Goal: Navigation & Orientation: Find specific page/section

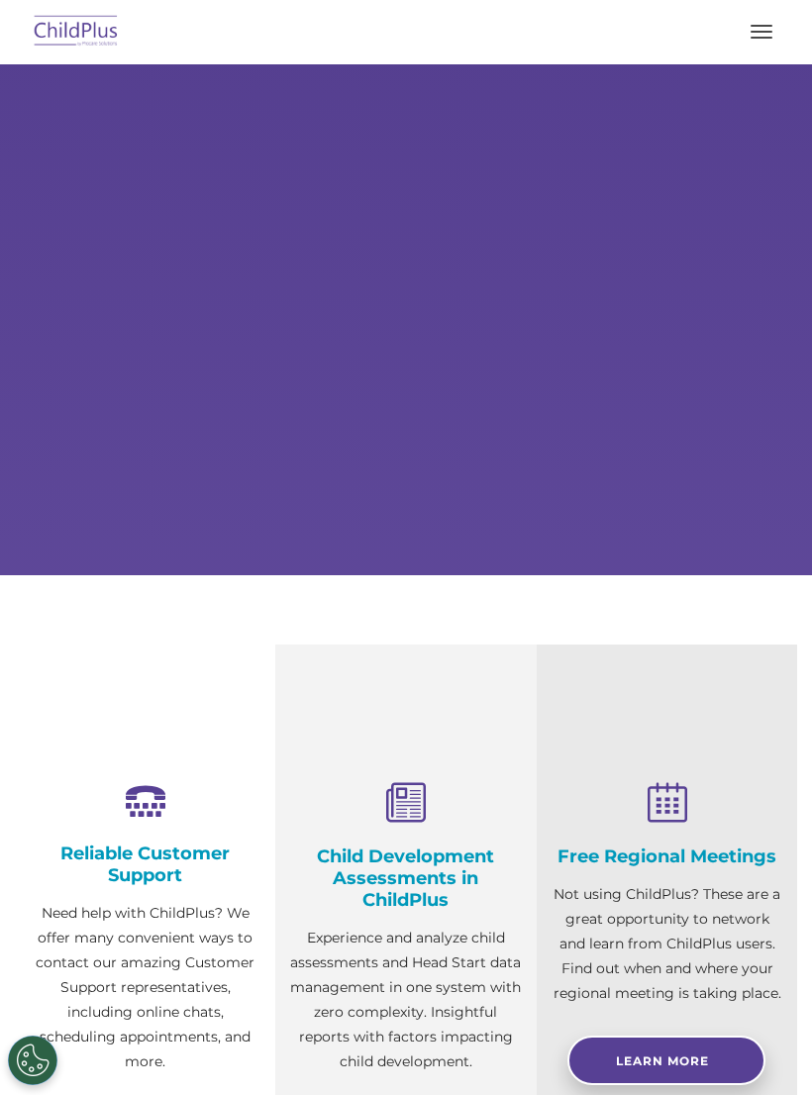
scroll to position [73, 0]
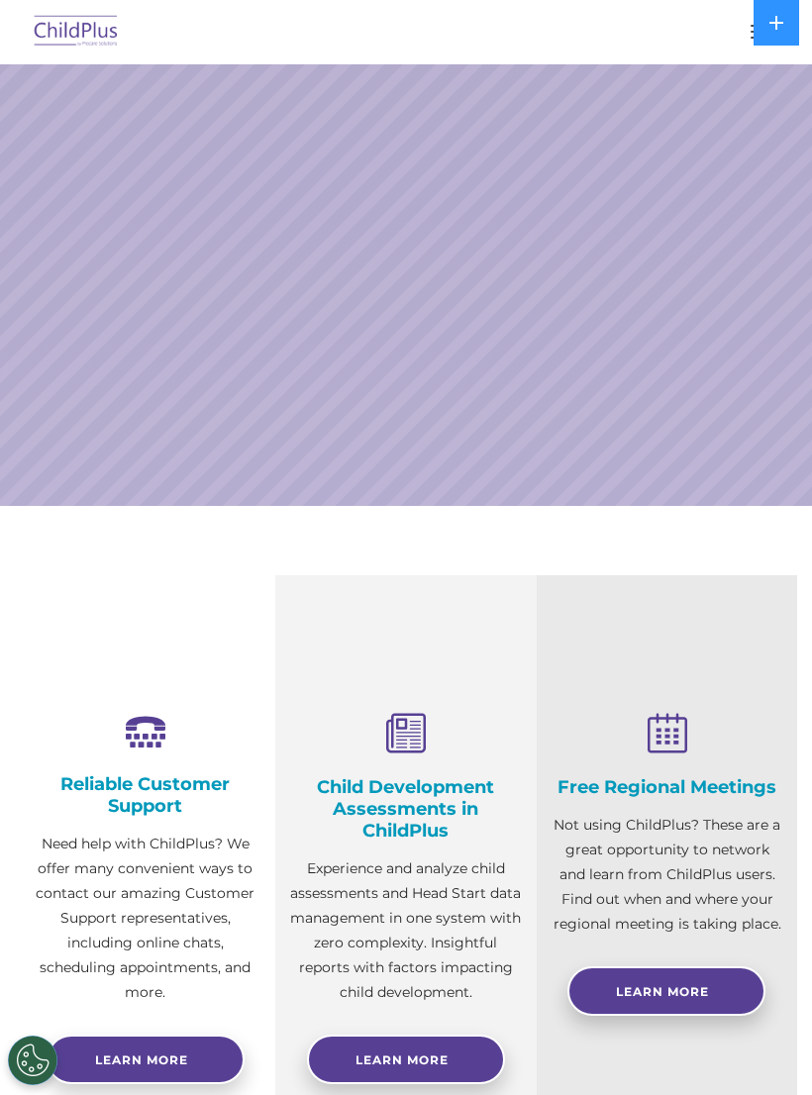
select select "MEDIUM"
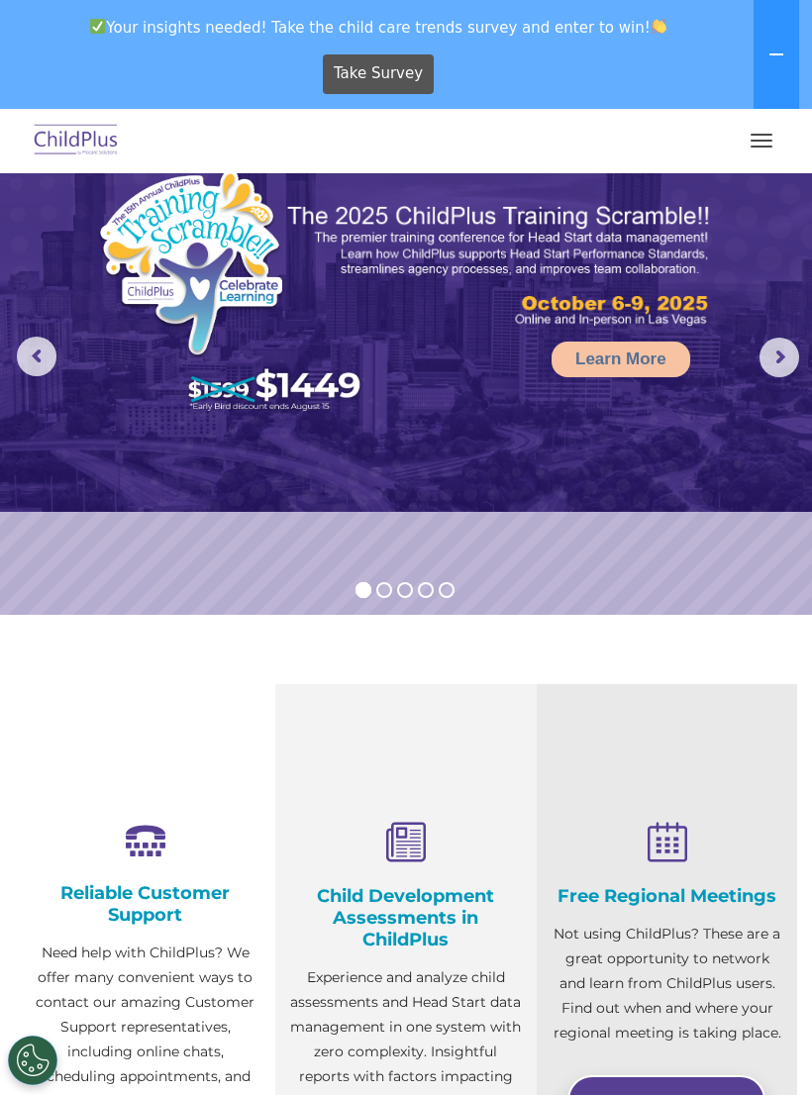
click at [779, 133] on button "button" at bounding box center [762, 141] width 42 height 32
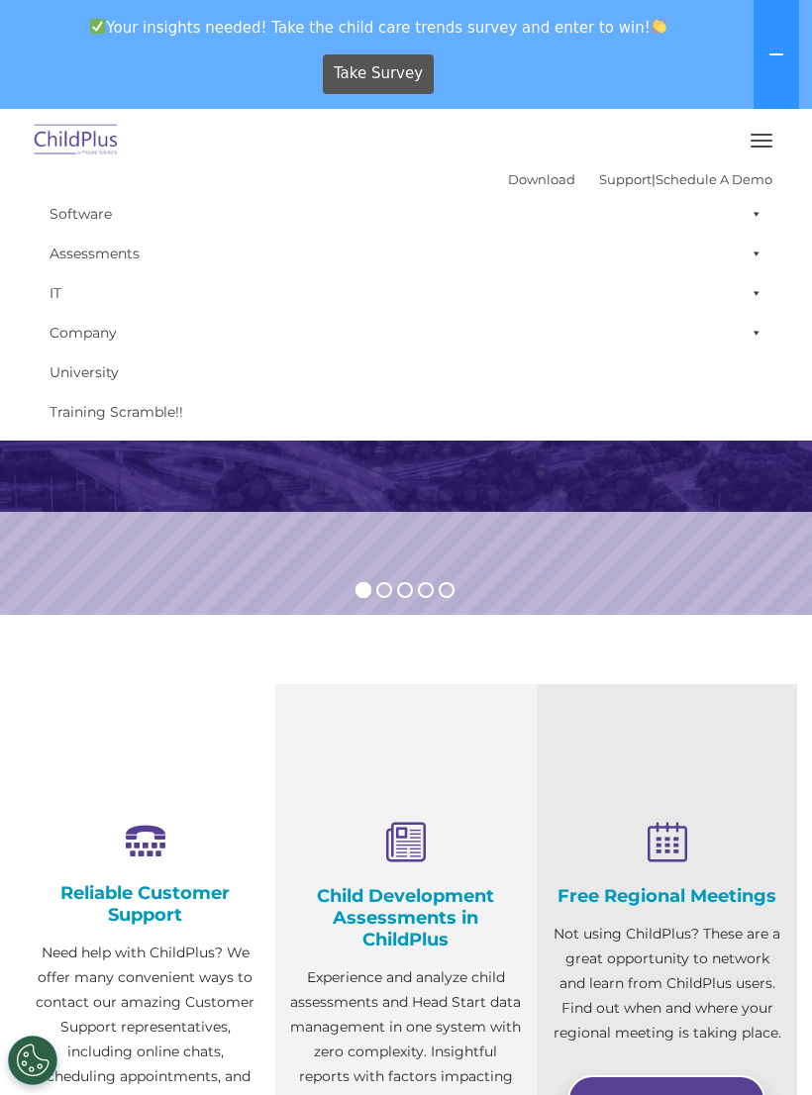
click at [792, 51] on button at bounding box center [777, 54] width 46 height 109
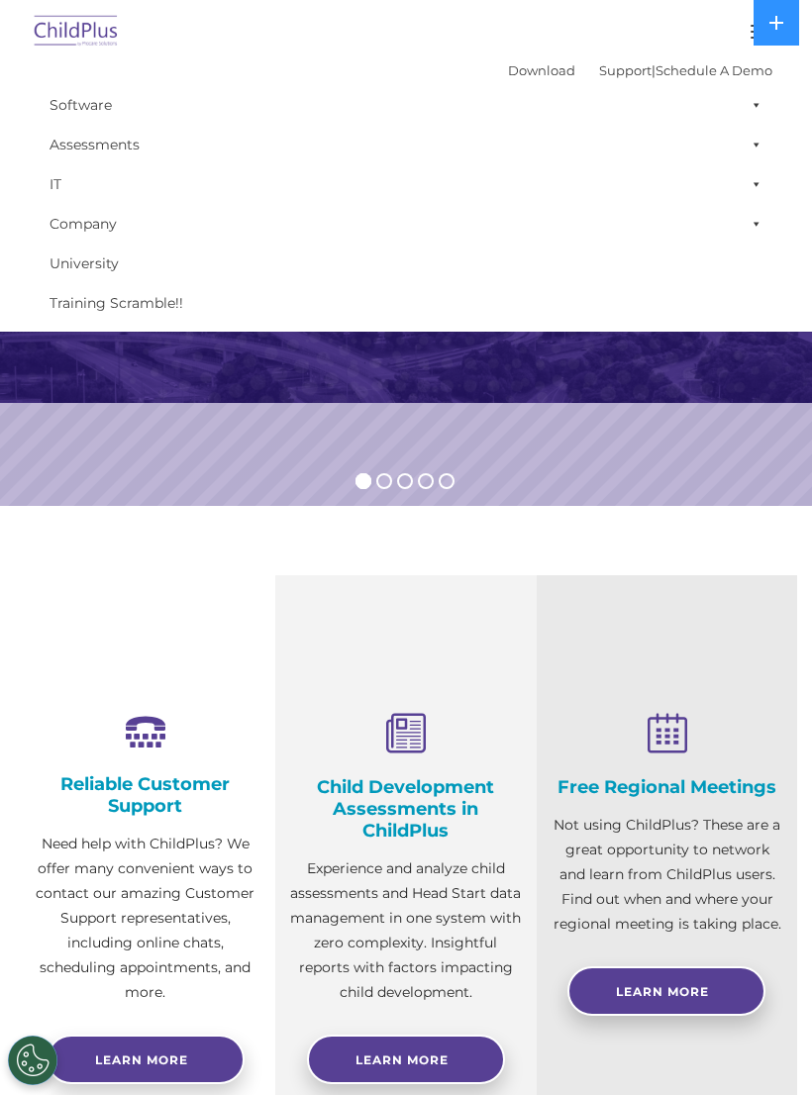
scroll to position [0, 0]
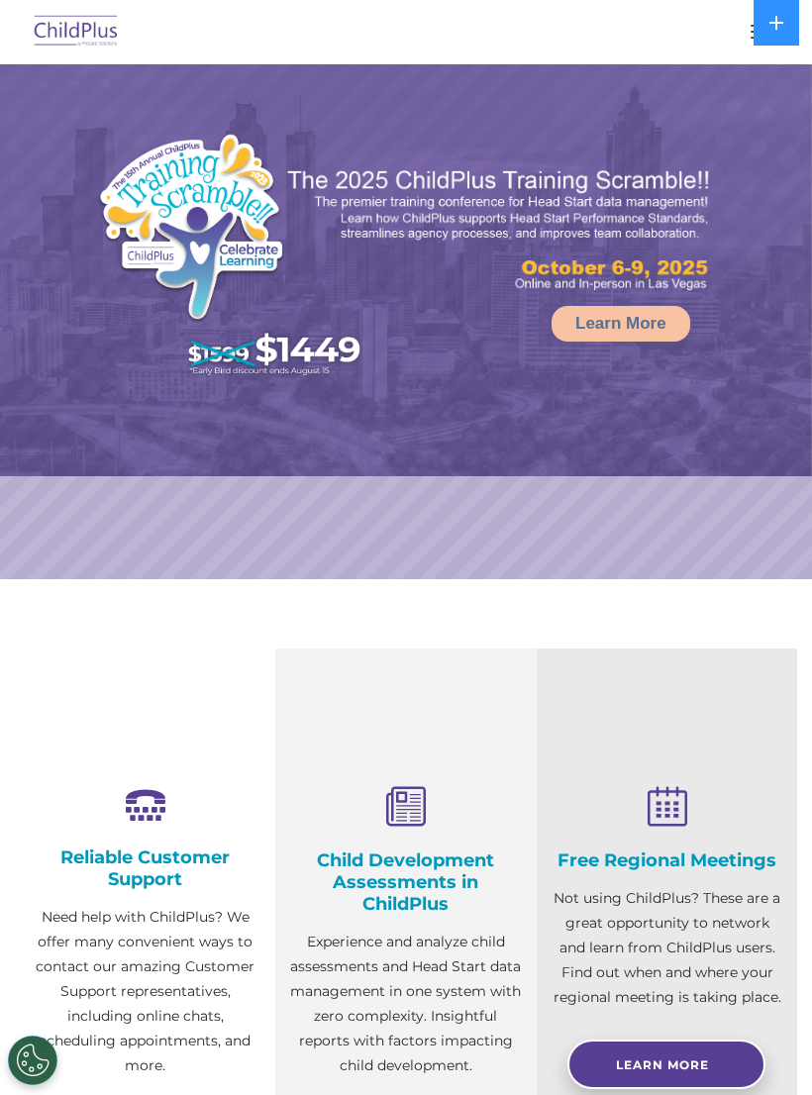
select select "MEDIUM"
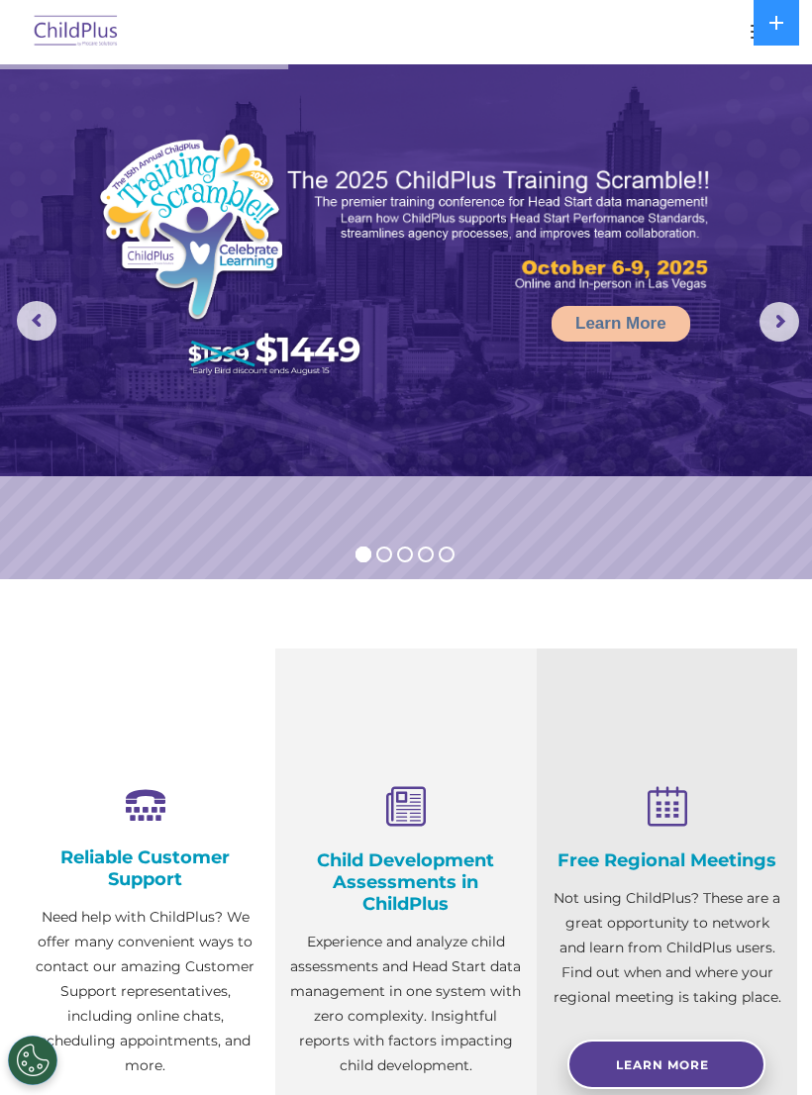
click at [742, 33] on button "button" at bounding box center [762, 32] width 42 height 32
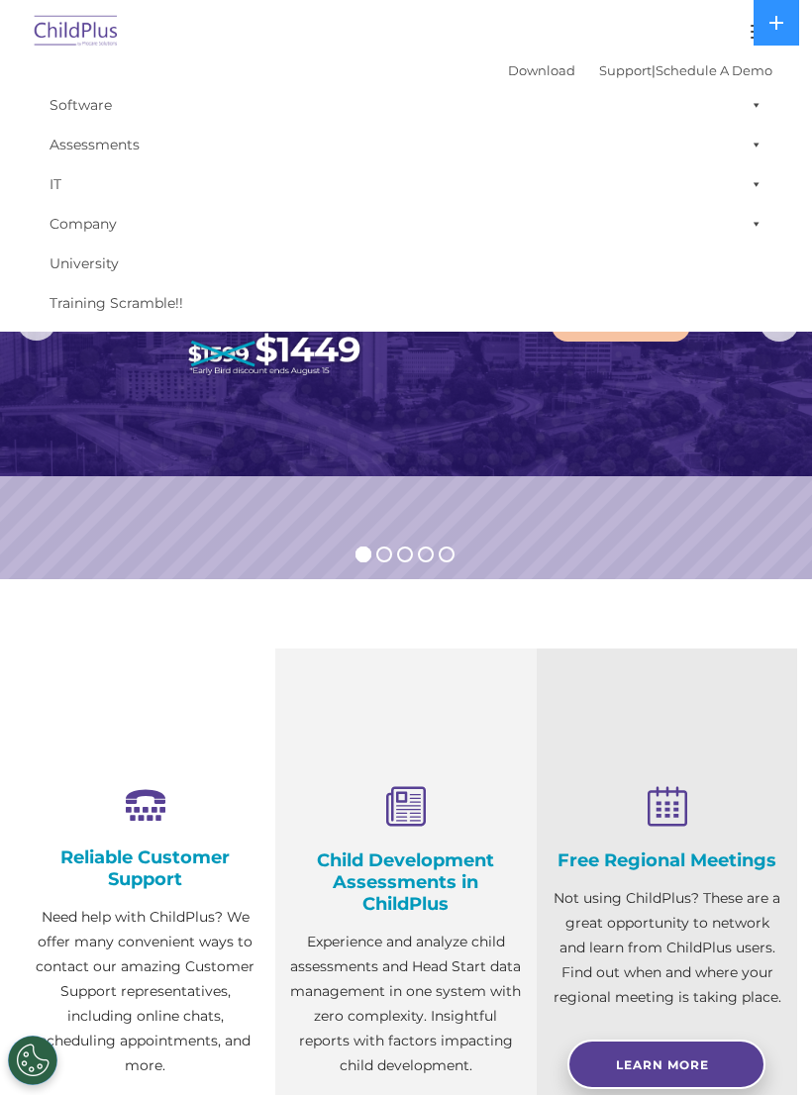
click at [57, 11] on img at bounding box center [76, 32] width 93 height 47
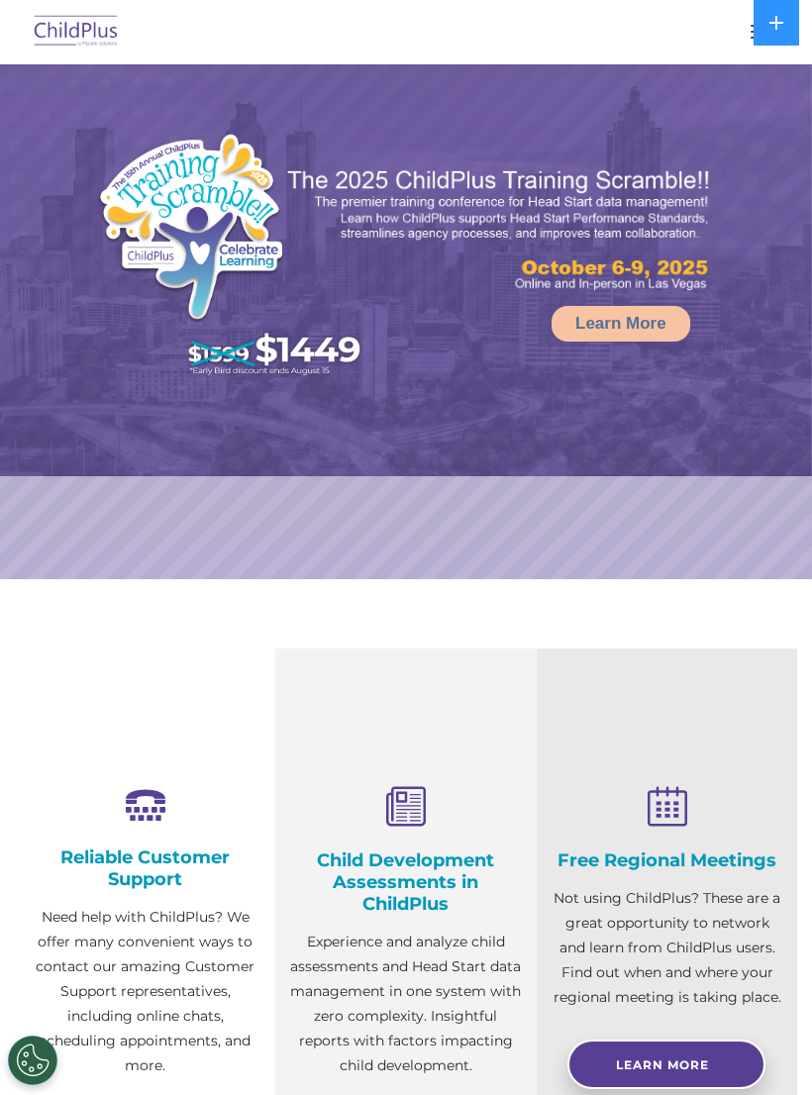
select select "MEDIUM"
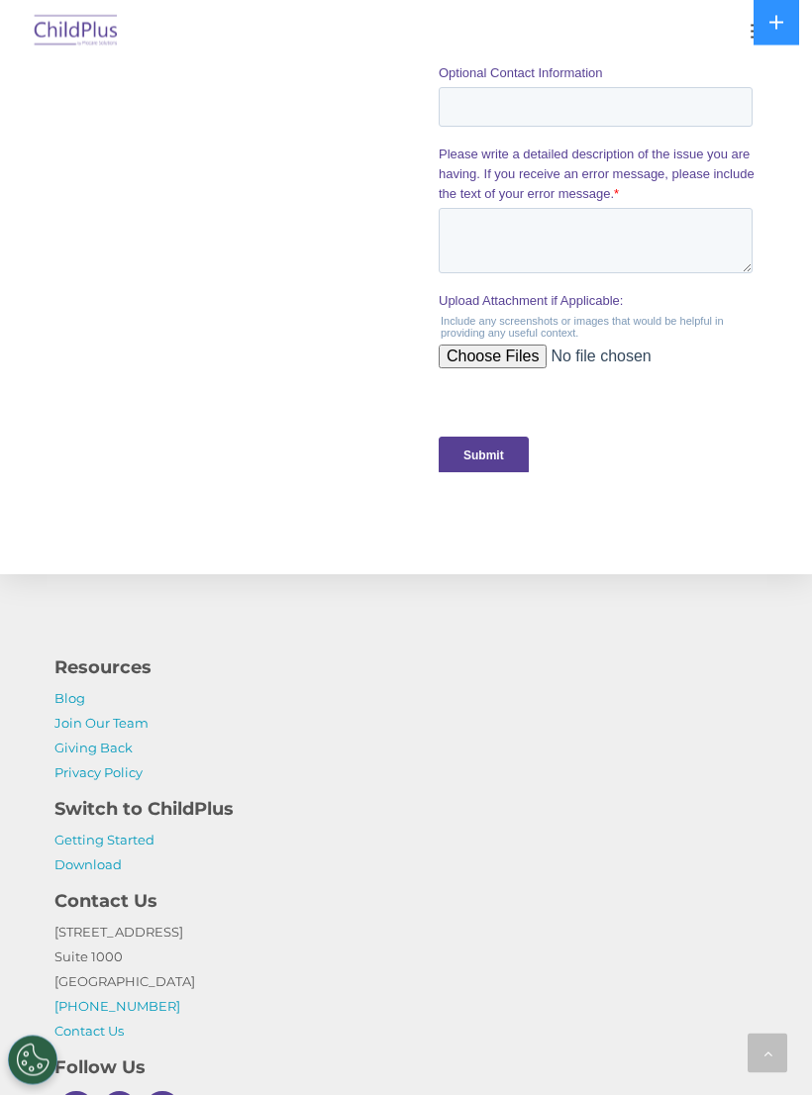
scroll to position [2137, 0]
